Goal: Communication & Community: Answer question/provide support

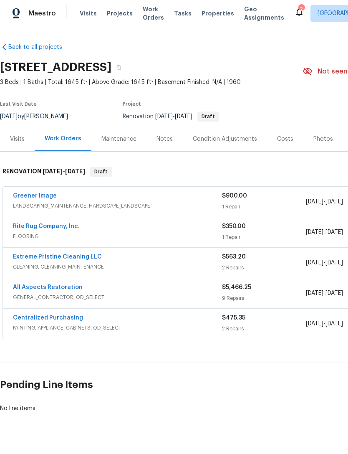
click at [31, 226] on link "Rite Rug Company, Inc." at bounding box center [46, 226] width 67 height 6
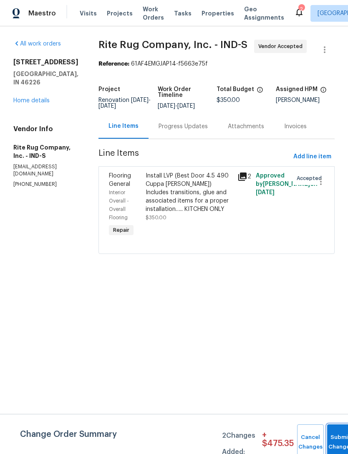
click at [338, 443] on span "Submit Changes" at bounding box center [341, 442] width 18 height 19
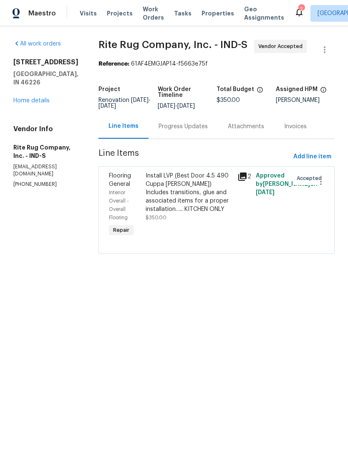
click at [208, 131] on div "Progress Updates" at bounding box center [183, 126] width 49 height 8
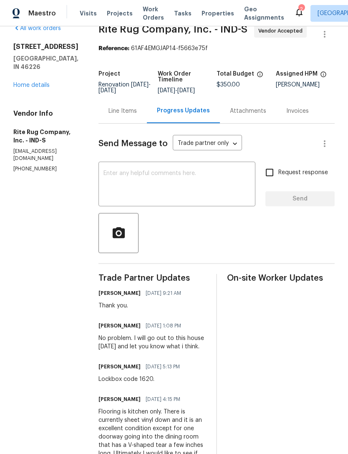
scroll to position [15, 0]
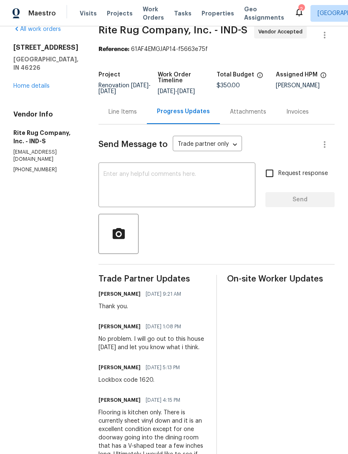
click at [132, 177] on div "x ​" at bounding box center [177, 186] width 157 height 43
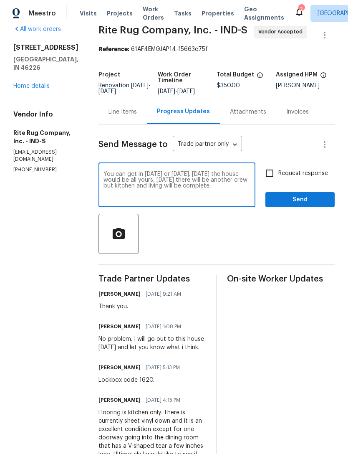
type textarea "You can get in [DATE] or [DATE]. [DATE] the house would be all yours, [DATE] th…"
click at [312, 205] on span "Send" at bounding box center [300, 200] width 56 height 10
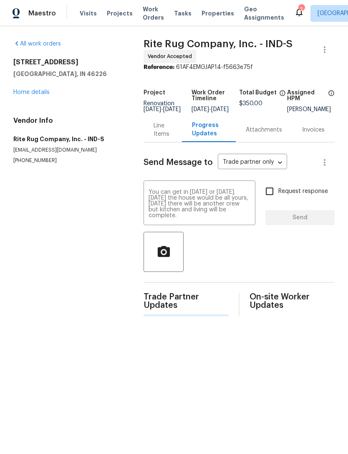
scroll to position [0, 0]
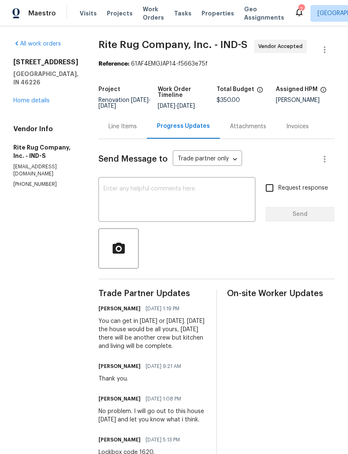
click at [15, 398] on section "All work orders [STREET_ADDRESS][PERSON_NAME] Home details Vendor Info Rite Rug…" at bounding box center [45, 307] width 65 height 534
